Goal: Navigation & Orientation: Find specific page/section

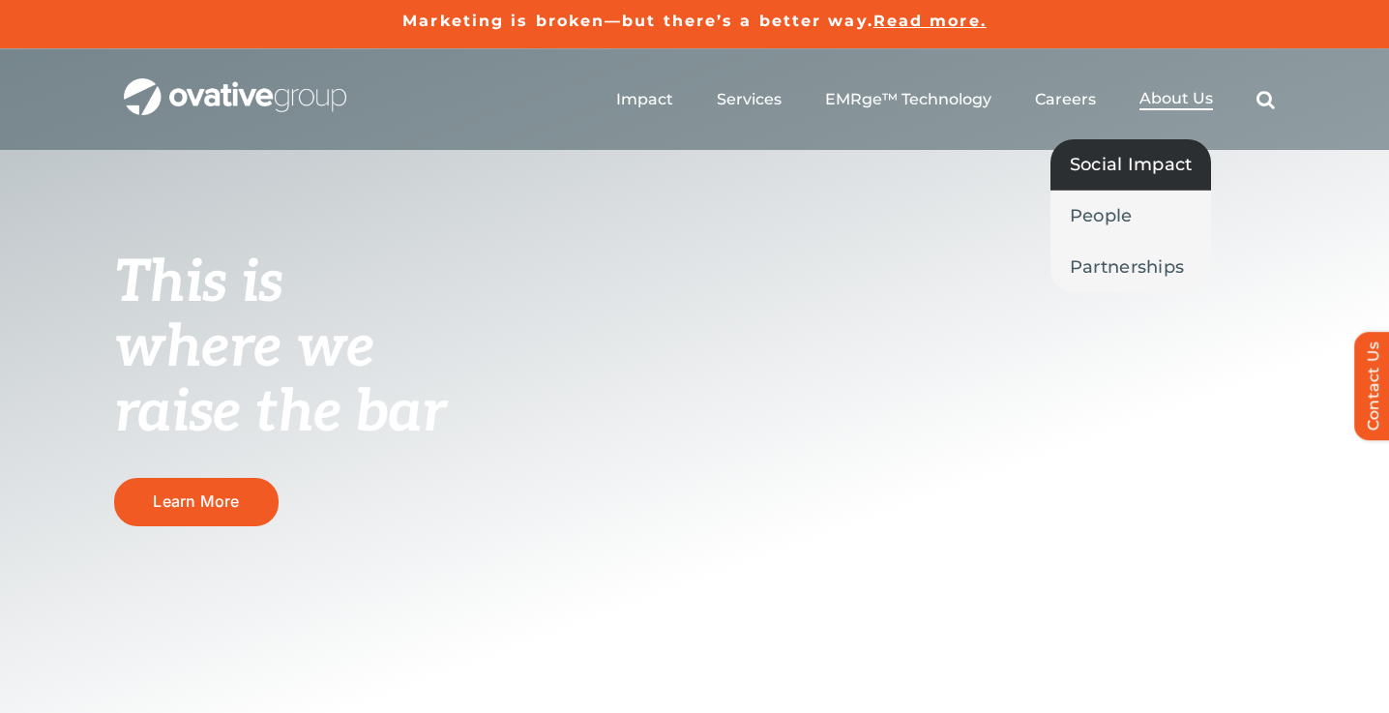
click at [1126, 161] on span "Social Impact" at bounding box center [1131, 164] width 123 height 27
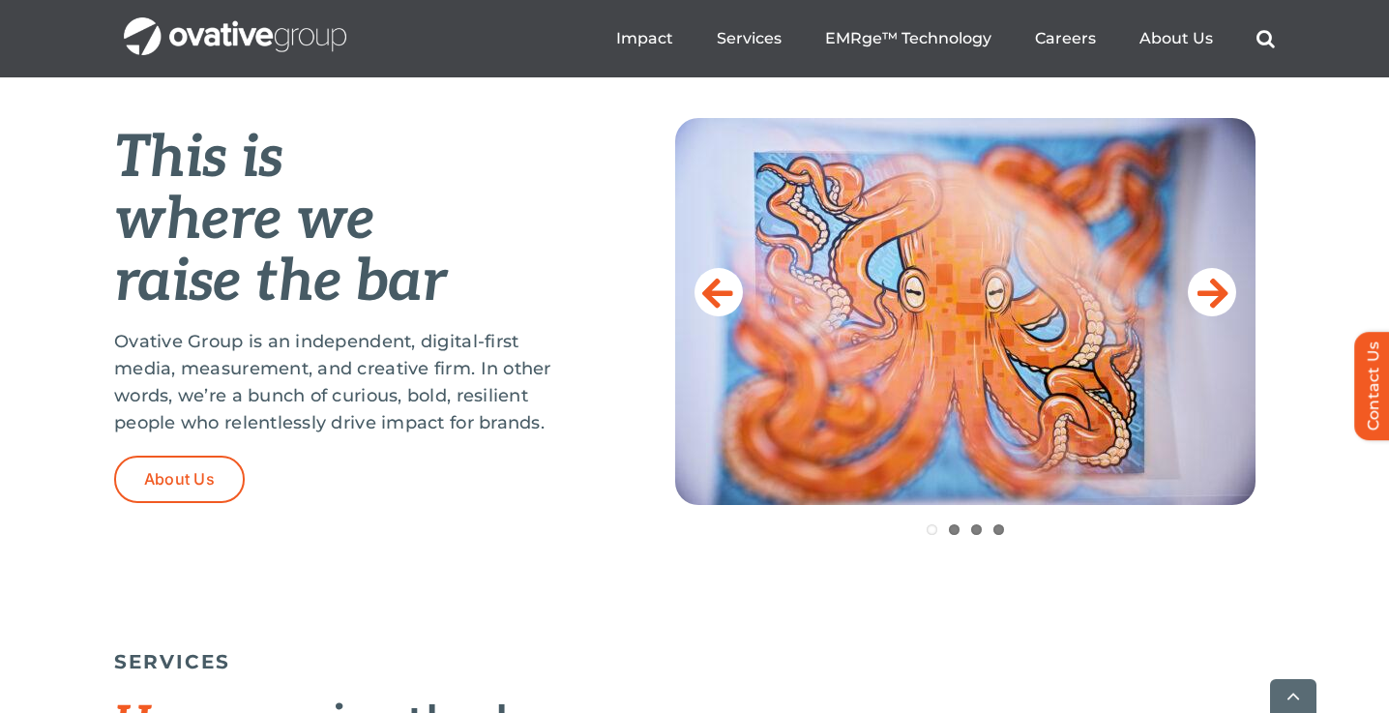
scroll to position [846, 0]
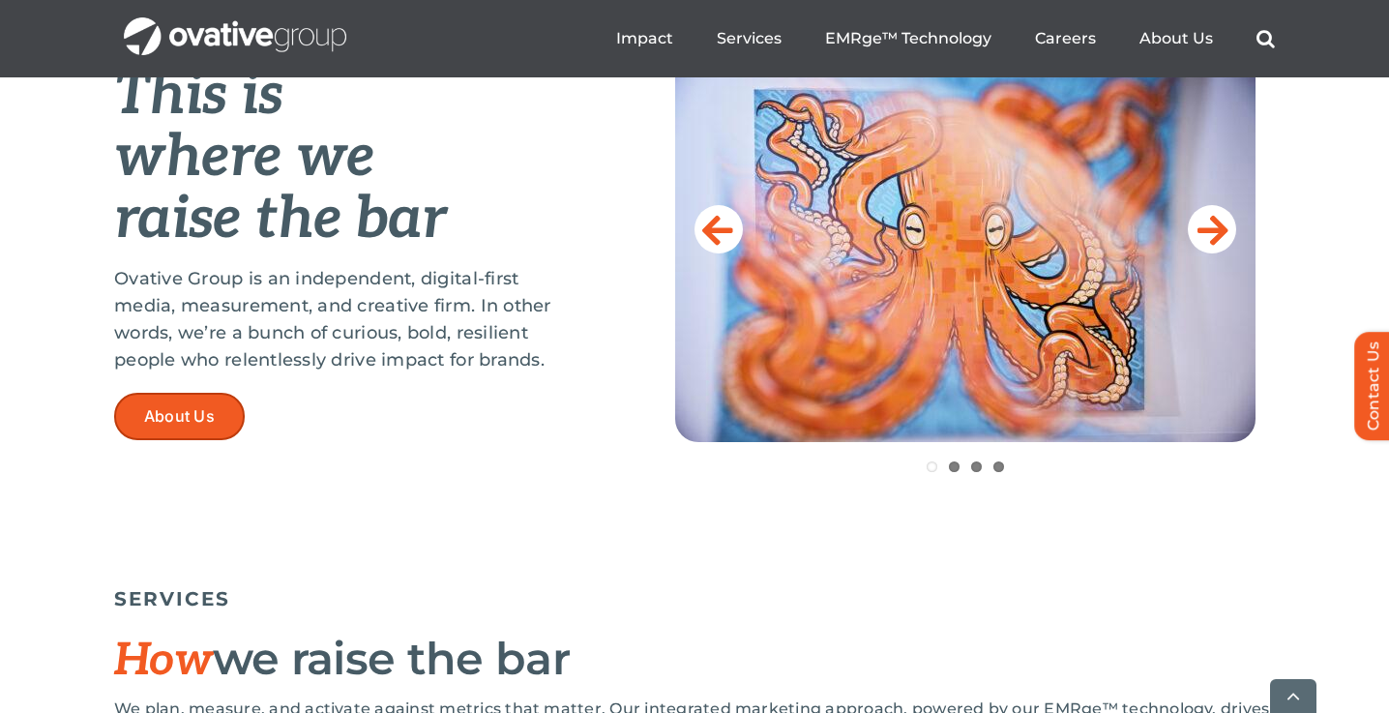
click at [194, 417] on span "About Us" at bounding box center [179, 416] width 71 height 18
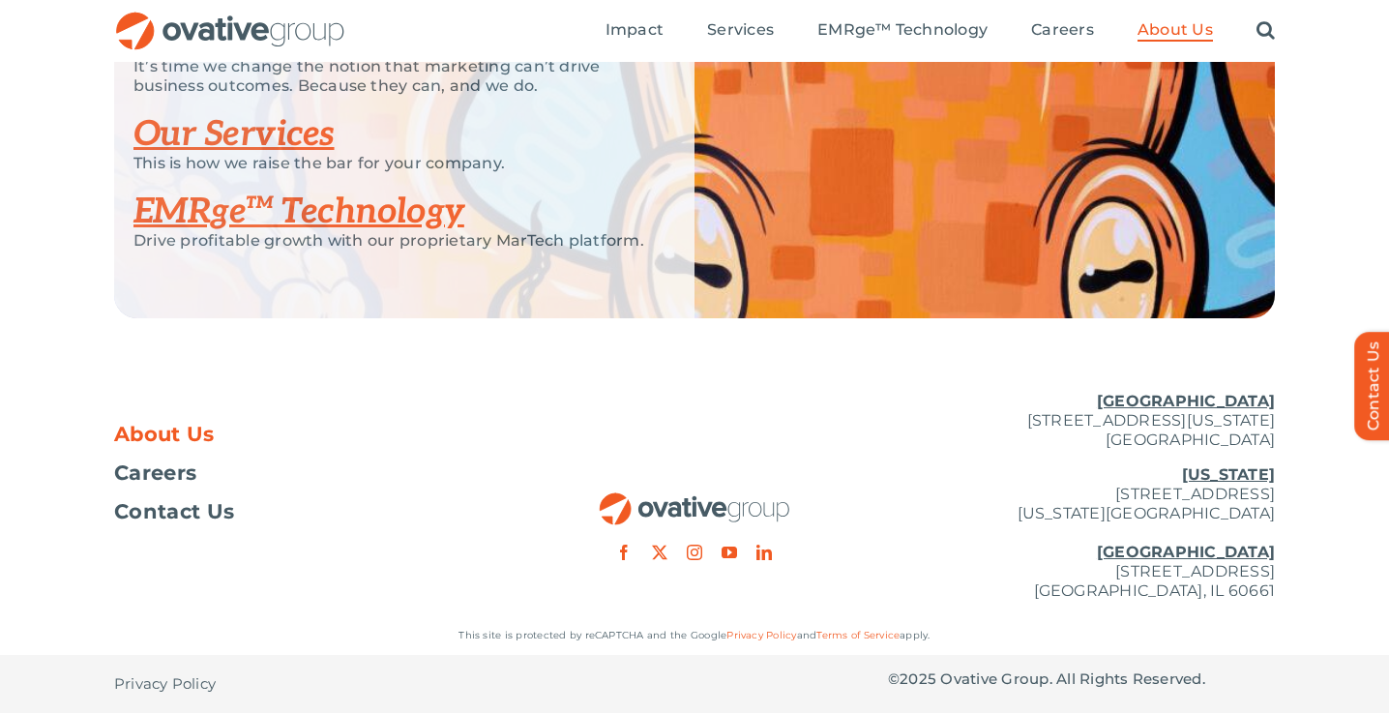
scroll to position [3799, 0]
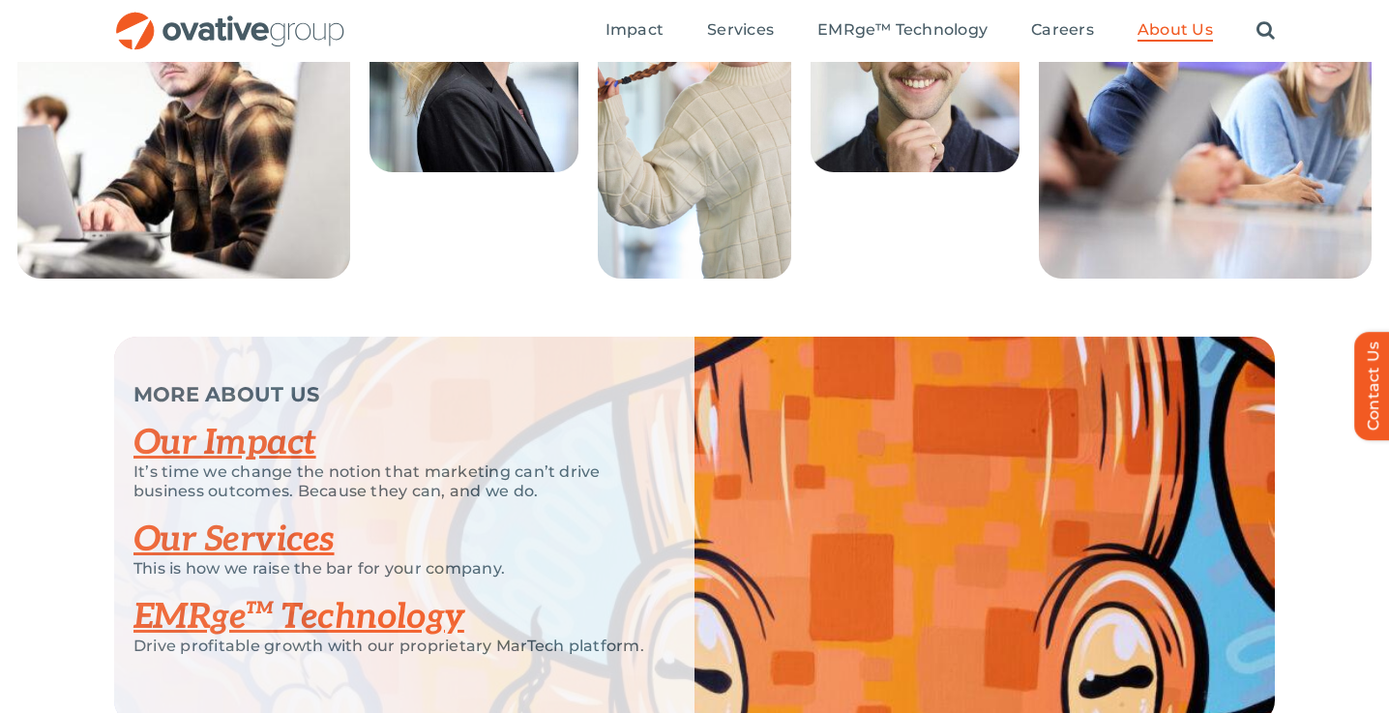
click at [270, 464] on link "Our Impact" at bounding box center [225, 443] width 183 height 43
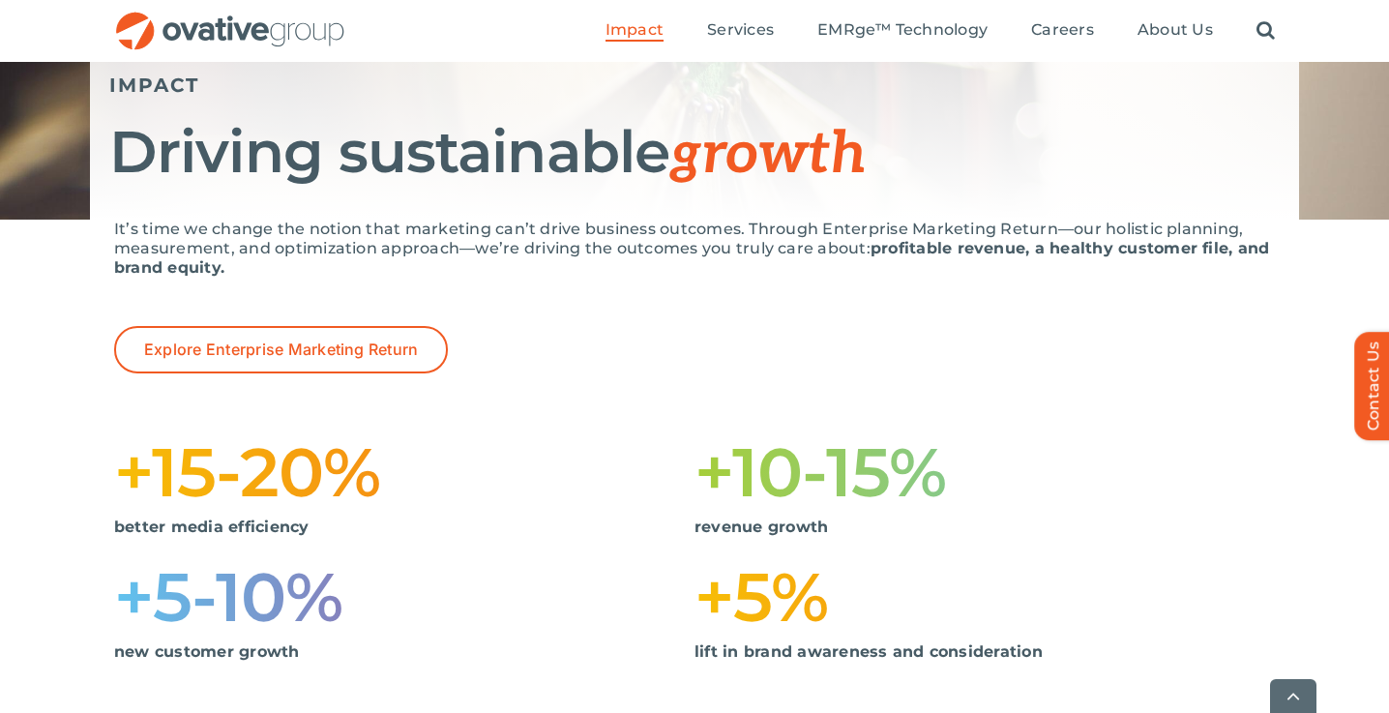
scroll to position [241, 0]
